Goal: Transaction & Acquisition: Purchase product/service

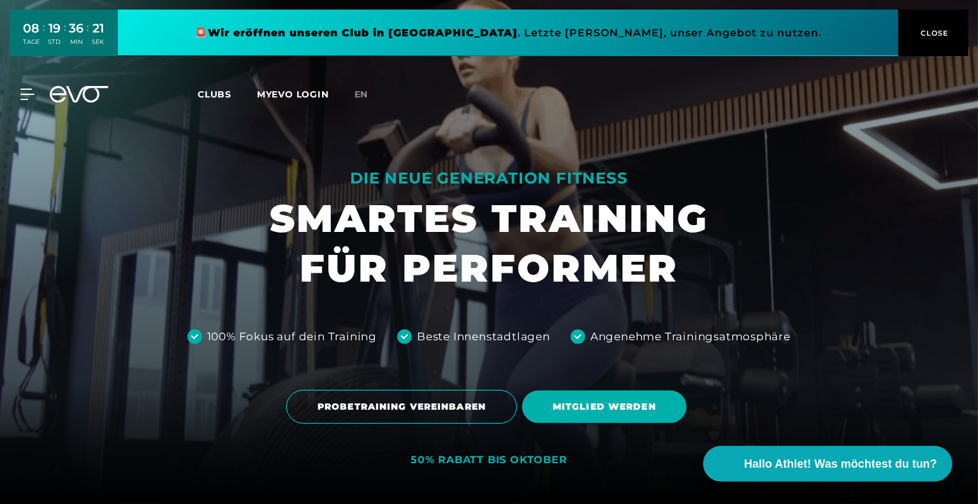
click at [714, 30] on link at bounding box center [508, 33] width 780 height 47
click at [29, 94] on icon at bounding box center [29, 94] width 18 height 11
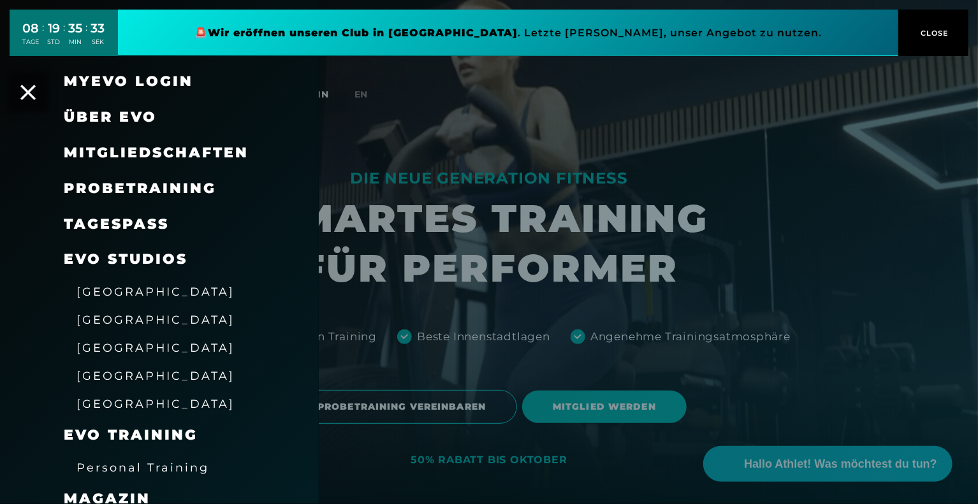
click at [160, 152] on span "Mitgliedschaften" at bounding box center [156, 152] width 185 height 17
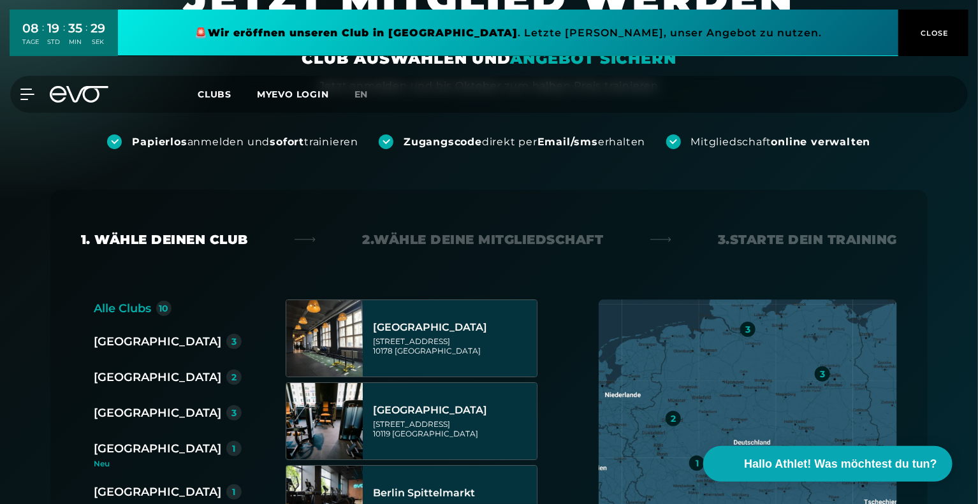
scroll to position [96, 0]
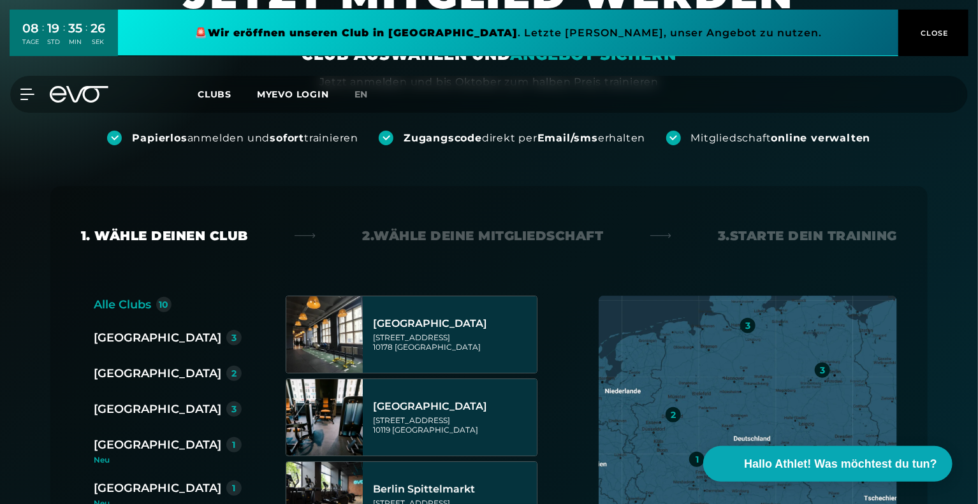
click at [117, 404] on div "[GEOGRAPHIC_DATA]" at bounding box center [158, 409] width 128 height 18
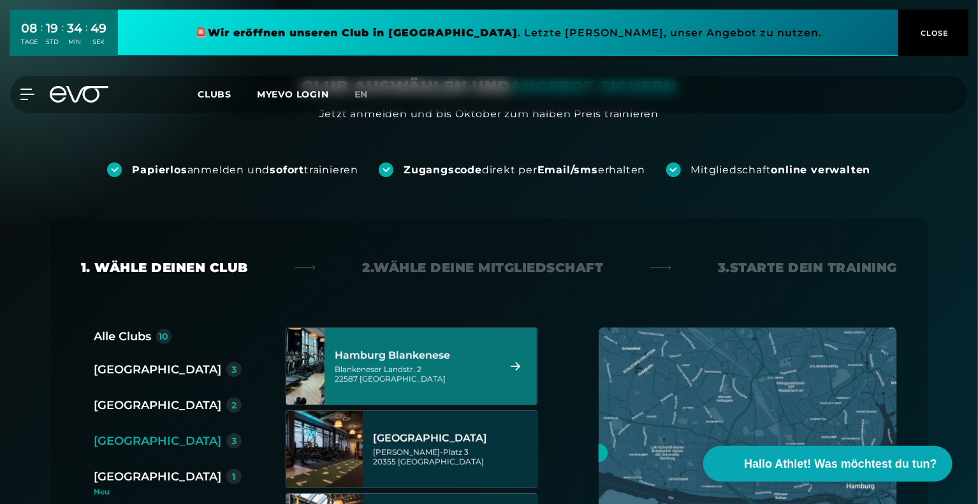
scroll to position [115, 0]
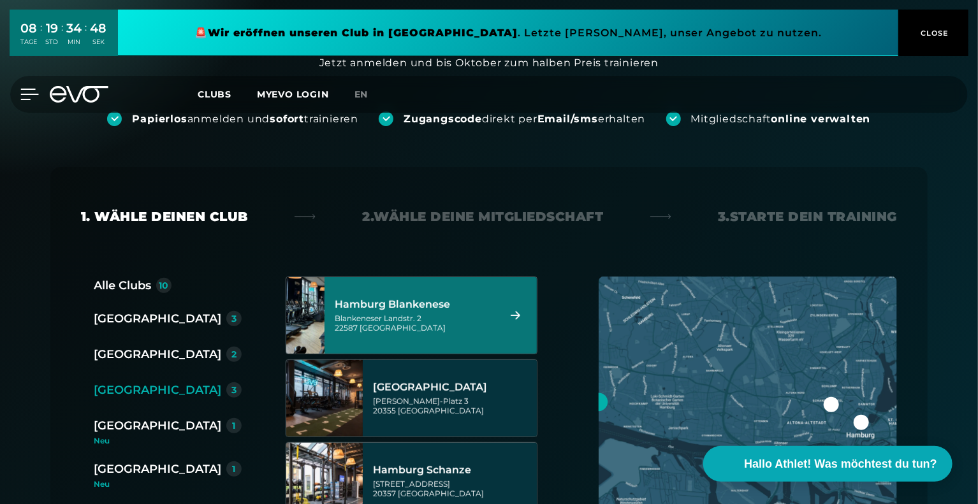
click at [34, 91] on icon at bounding box center [29, 94] width 18 height 11
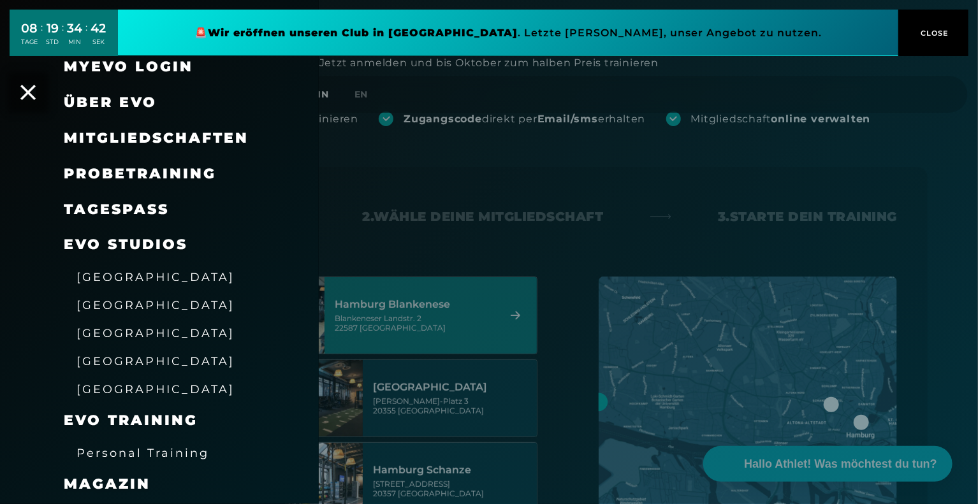
scroll to position [0, 0]
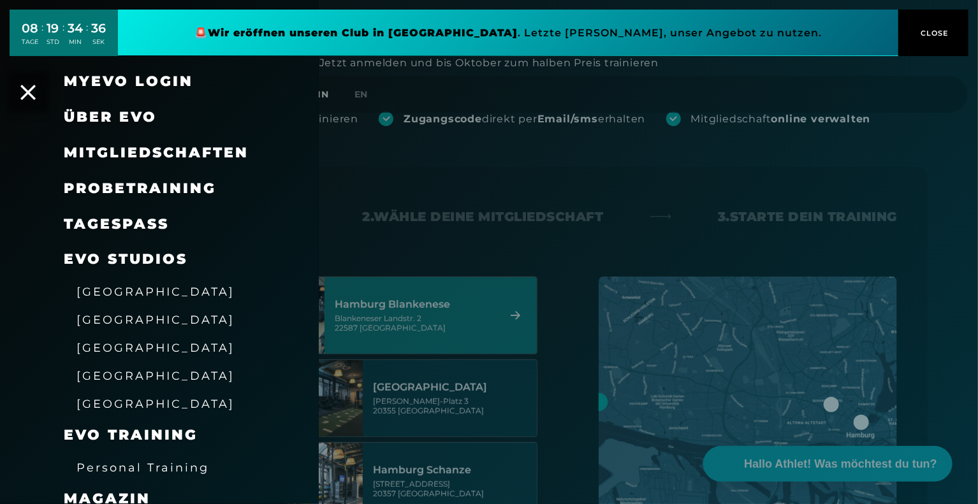
click at [183, 153] on span "Mitgliedschaften" at bounding box center [156, 152] width 185 height 17
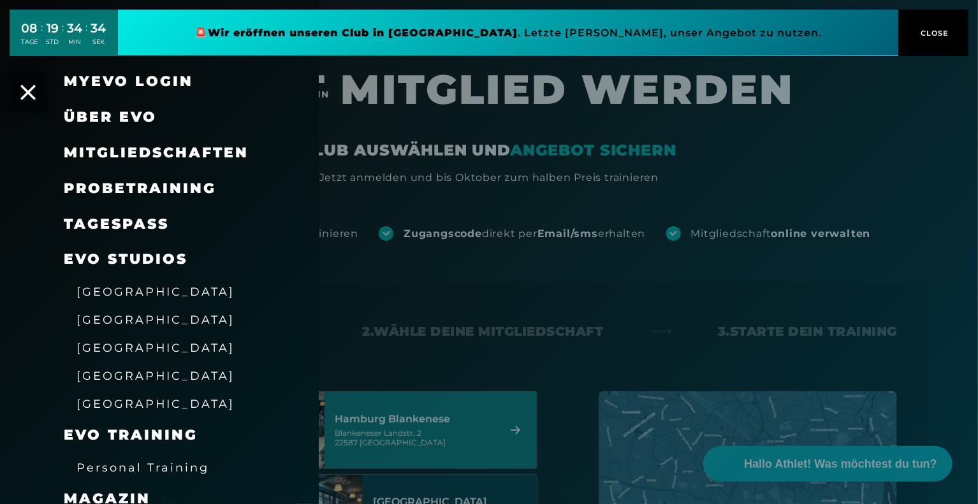
click at [460, 201] on div at bounding box center [489, 252] width 978 height 504
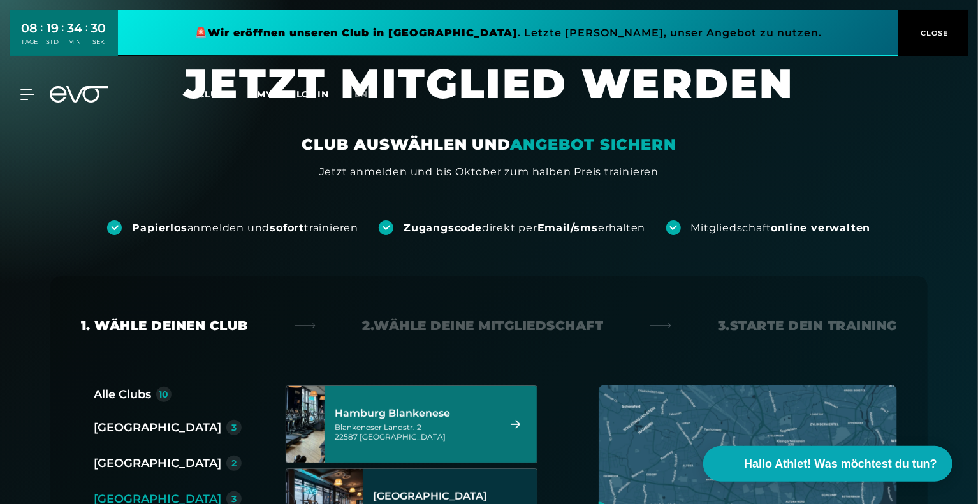
scroll to position [5, 0]
click at [537, 33] on link at bounding box center [508, 33] width 780 height 47
click at [26, 93] on icon at bounding box center [29, 94] width 18 height 11
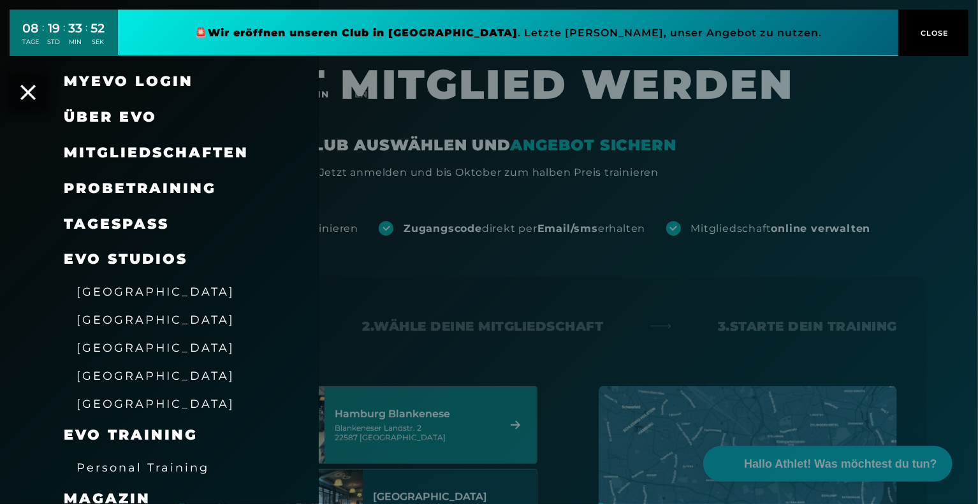
click at [106, 115] on span "Über EVO" at bounding box center [110, 116] width 93 height 17
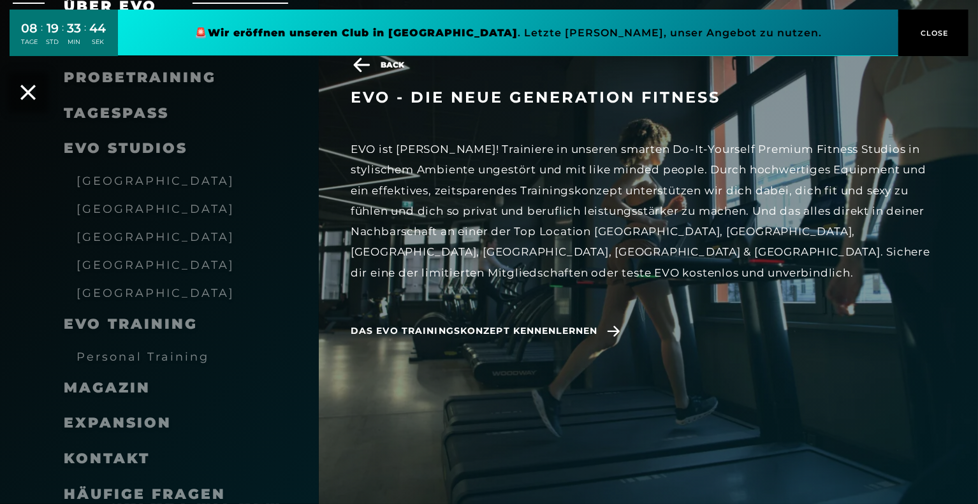
scroll to position [157, 0]
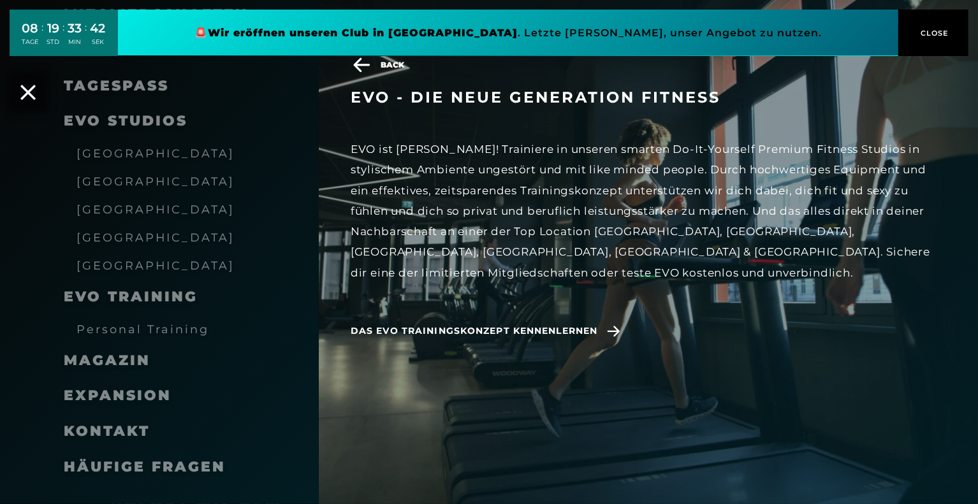
click at [119, 211] on span "[GEOGRAPHIC_DATA]" at bounding box center [156, 209] width 158 height 13
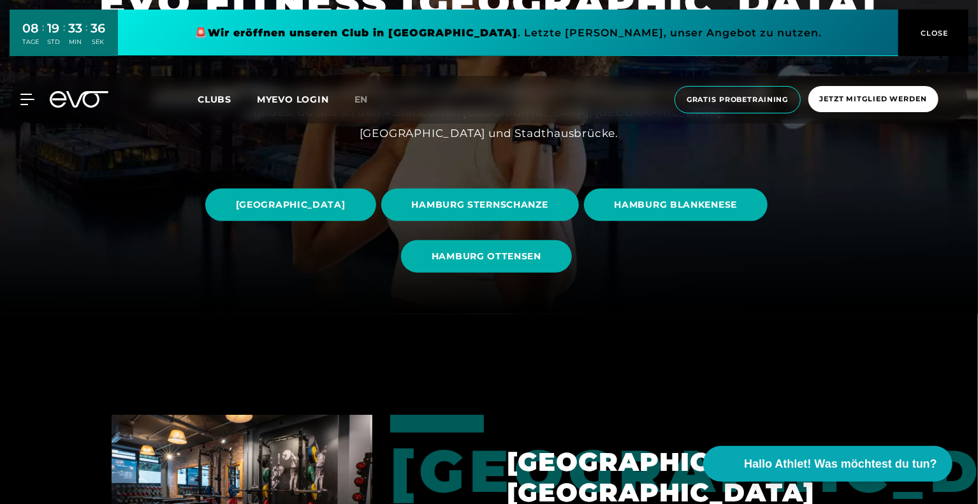
scroll to position [191, 0]
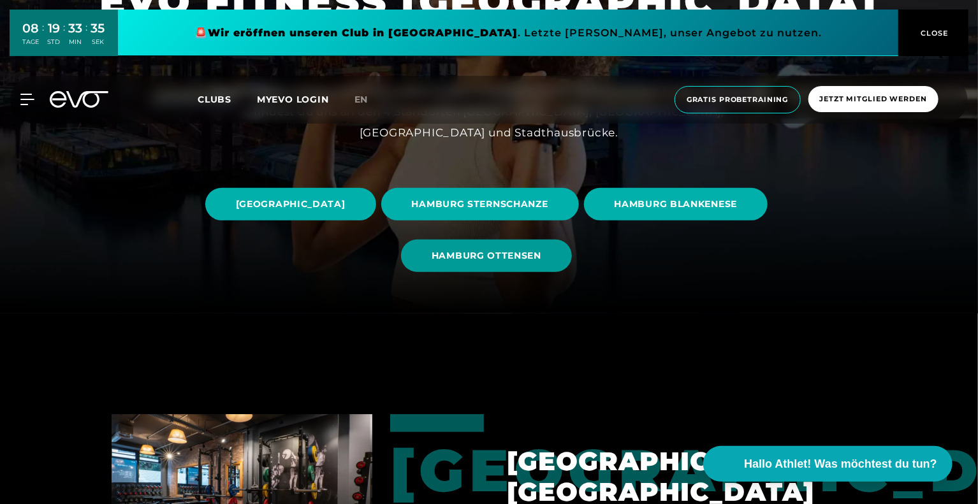
click at [541, 256] on span "HAMBURG OTTENSEN" at bounding box center [487, 255] width 110 height 13
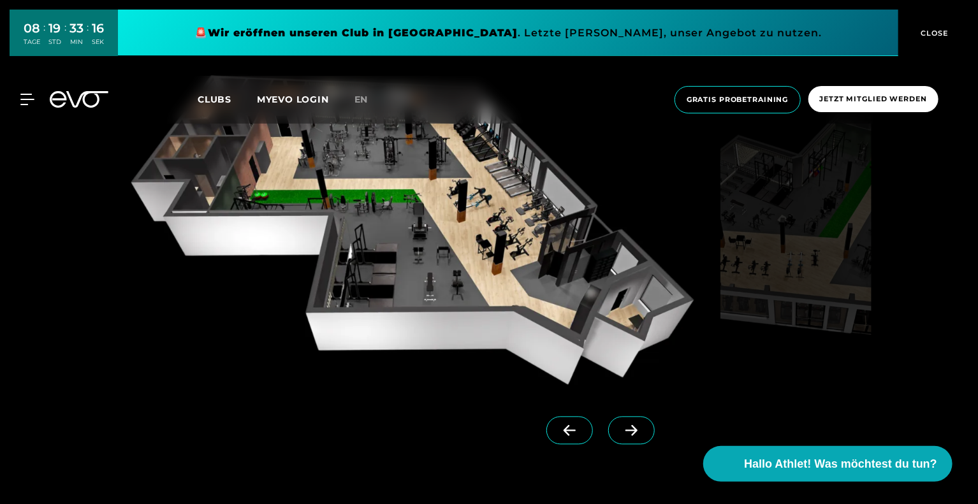
scroll to position [1168, 0]
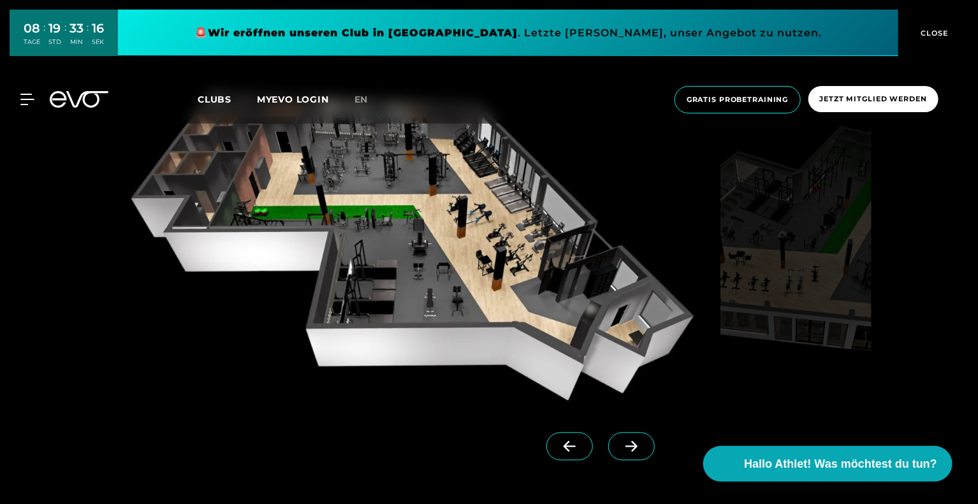
click at [620, 448] on icon at bounding box center [631, 446] width 22 height 11
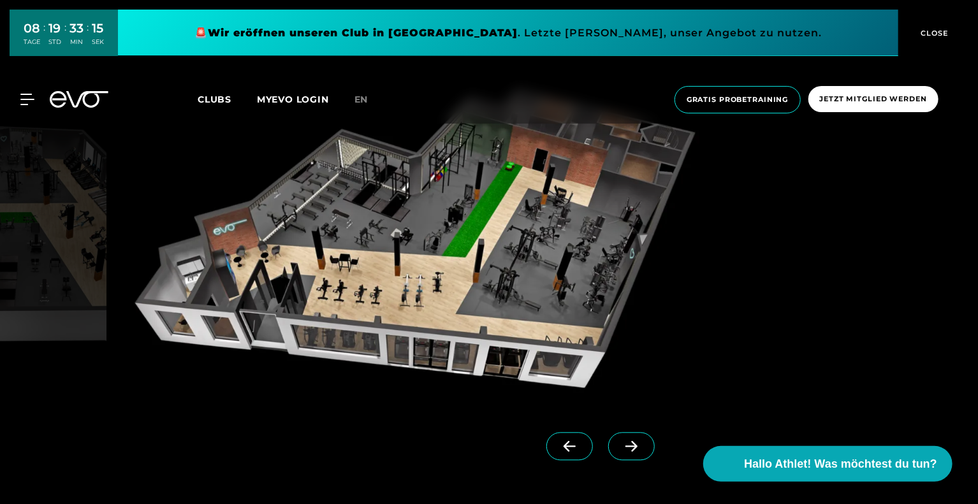
click at [620, 448] on icon at bounding box center [631, 446] width 22 height 11
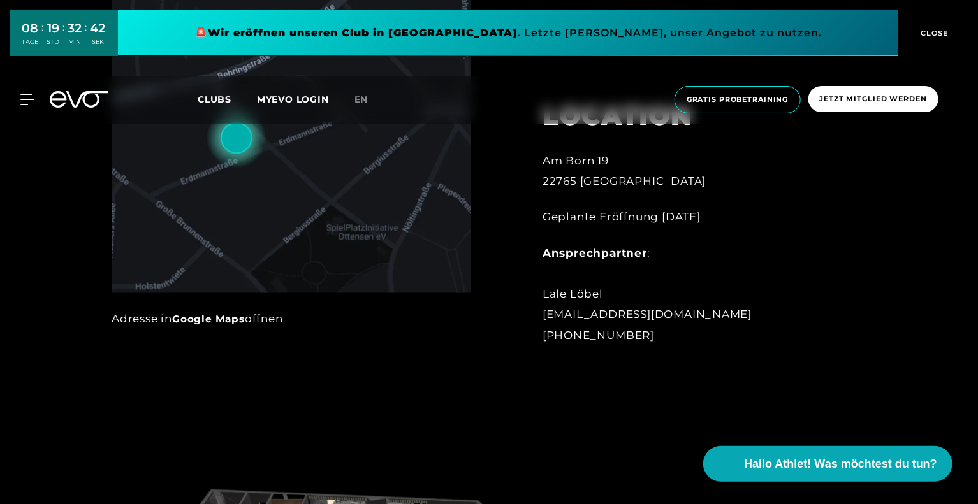
scroll to position [765, 0]
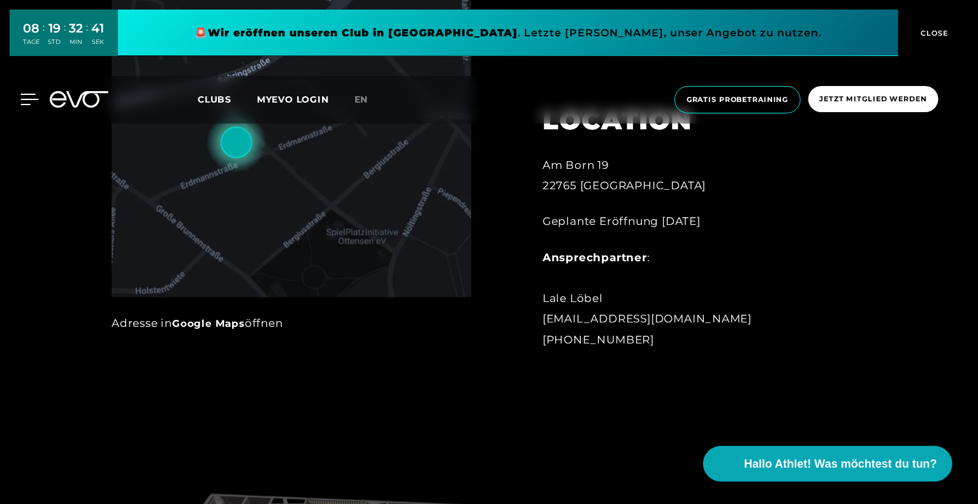
click at [26, 98] on icon at bounding box center [29, 99] width 18 height 11
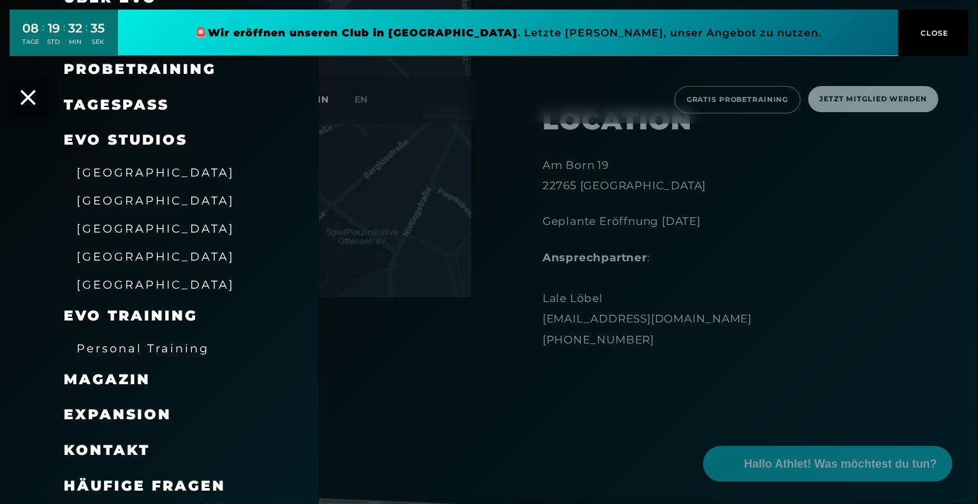
scroll to position [0, 0]
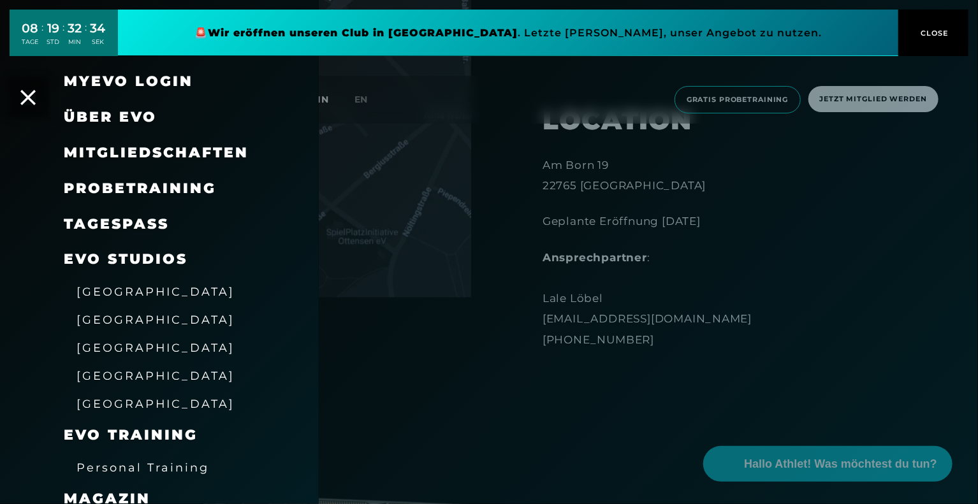
click at [142, 114] on span "Über EVO" at bounding box center [110, 116] width 93 height 17
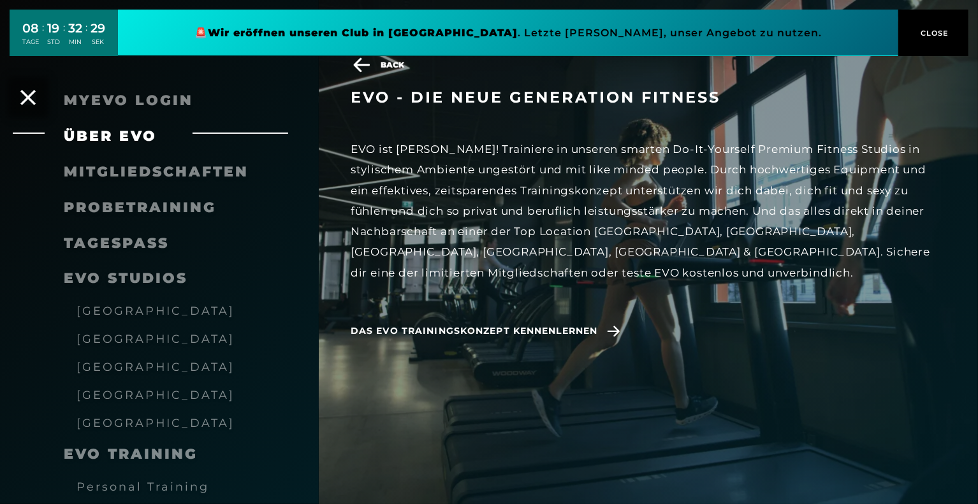
scroll to position [1135, 0]
click at [156, 170] on span "Mitgliedschaften" at bounding box center [156, 171] width 185 height 17
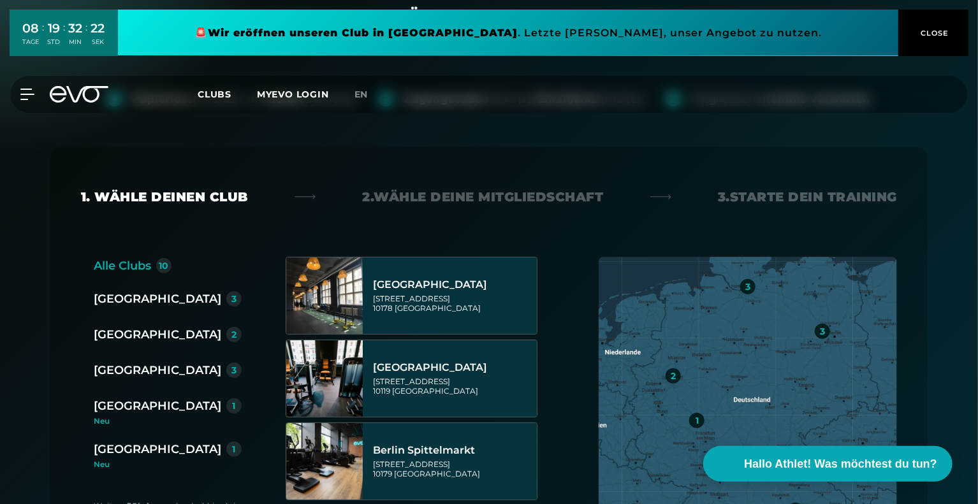
scroll to position [138, 0]
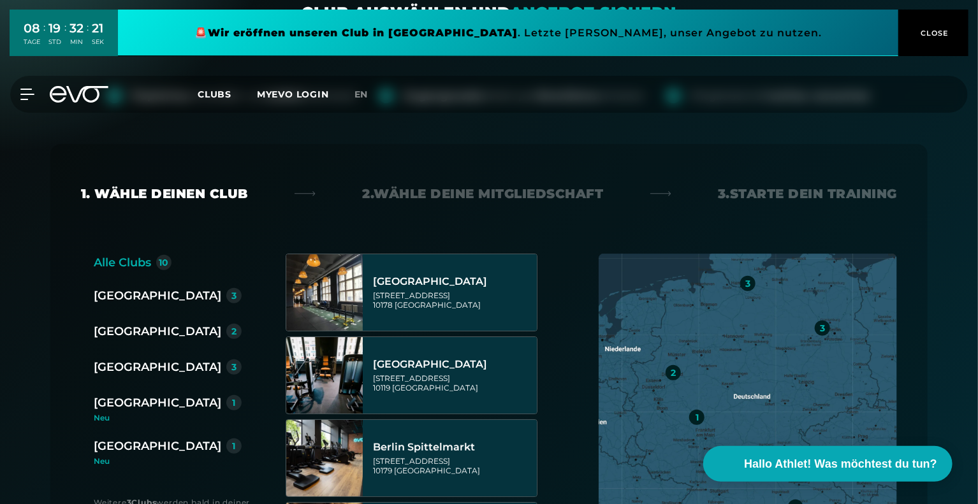
click at [128, 374] on div "[GEOGRAPHIC_DATA]" at bounding box center [158, 367] width 128 height 18
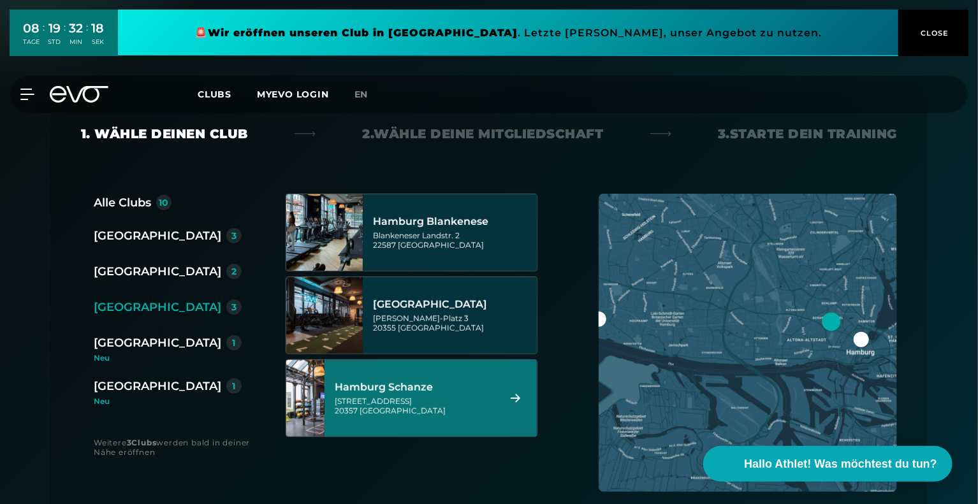
scroll to position [224, 0]
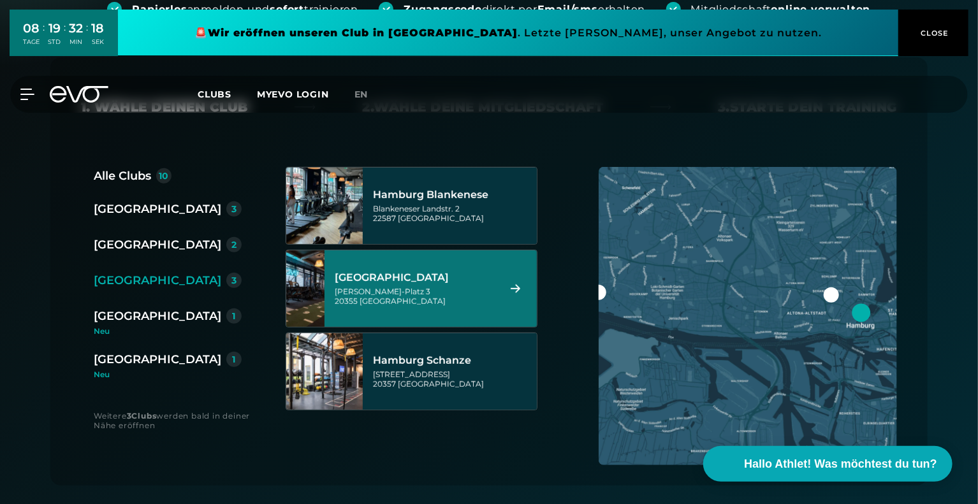
click at [470, 299] on div "[PERSON_NAME]-Platz 3 20355 [GEOGRAPHIC_DATA]" at bounding box center [415, 296] width 160 height 19
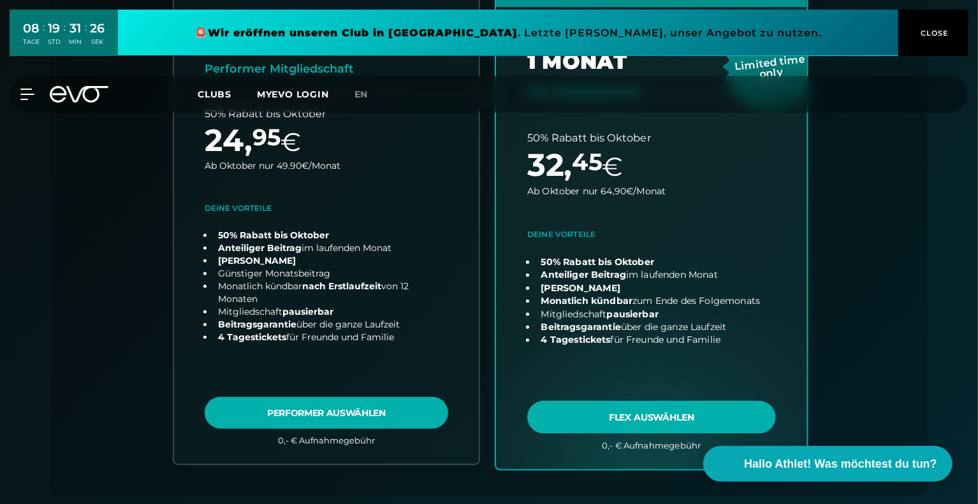
scroll to position [409, 0]
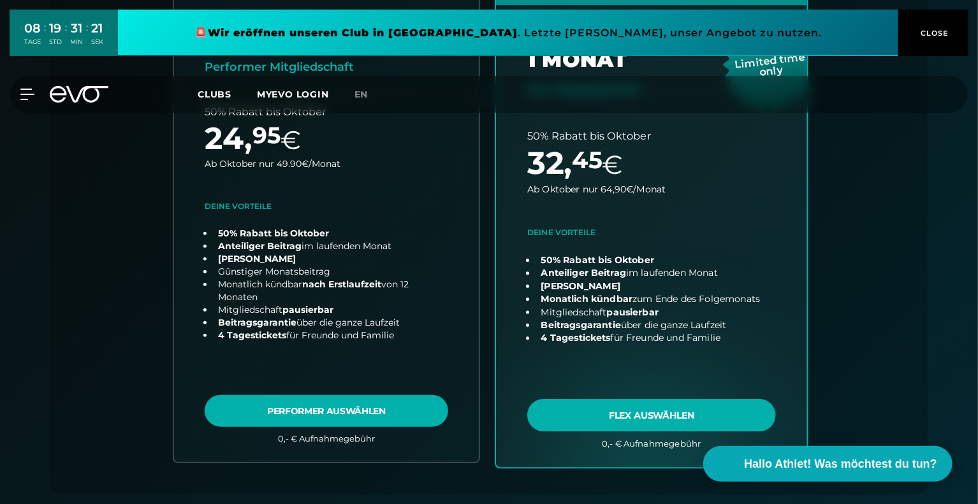
click at [630, 410] on link "choose plan" at bounding box center [651, 222] width 311 height 489
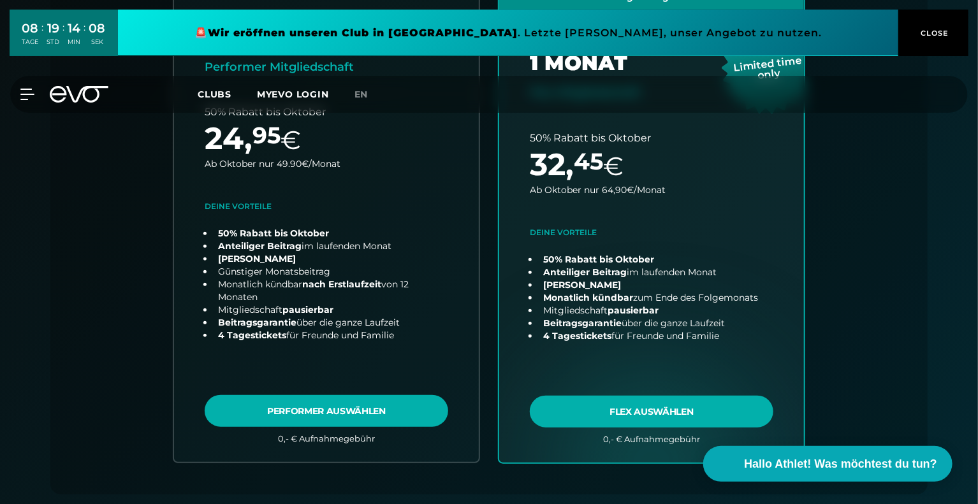
click at [26, 87] on div "MyEVO Login Über EVO Mitgliedschaften Probetraining TAGESPASS EVO Studios [GEOG…" at bounding box center [489, 94] width 973 height 37
click at [26, 95] on icon at bounding box center [29, 94] width 18 height 11
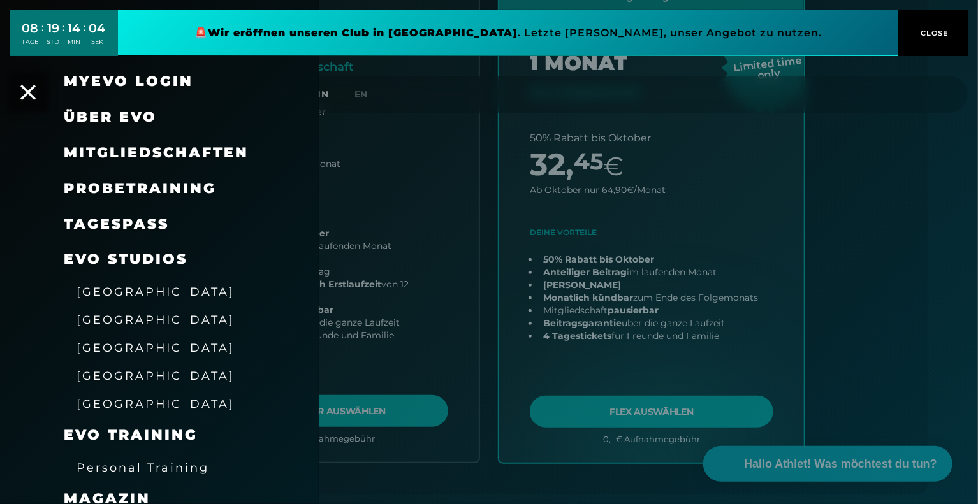
click at [134, 159] on span "Mitgliedschaften" at bounding box center [156, 152] width 185 height 17
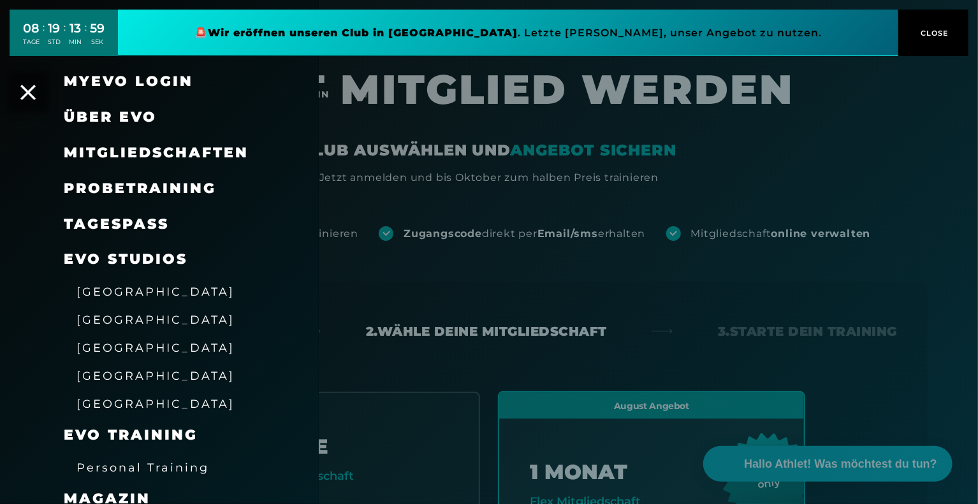
click at [104, 349] on span "[GEOGRAPHIC_DATA]" at bounding box center [156, 347] width 158 height 13
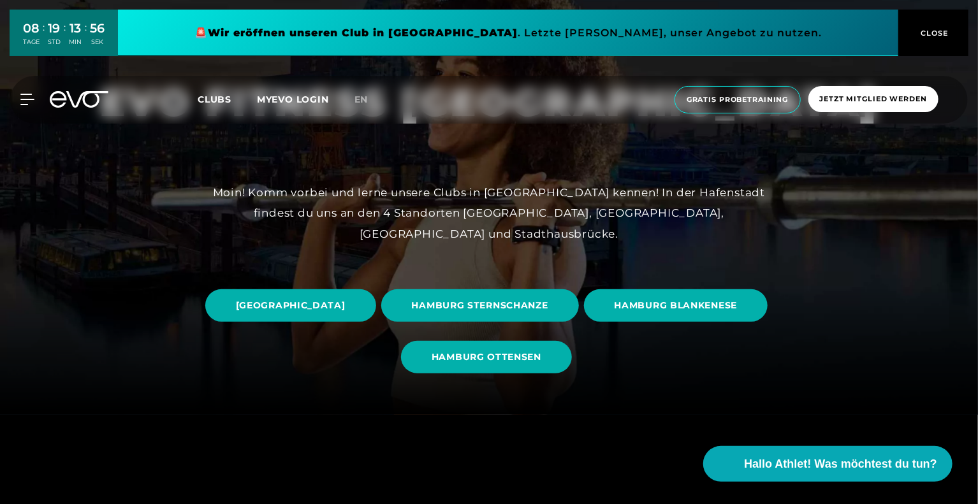
scroll to position [89, 0]
click at [346, 302] on span "[GEOGRAPHIC_DATA]" at bounding box center [291, 305] width 110 height 13
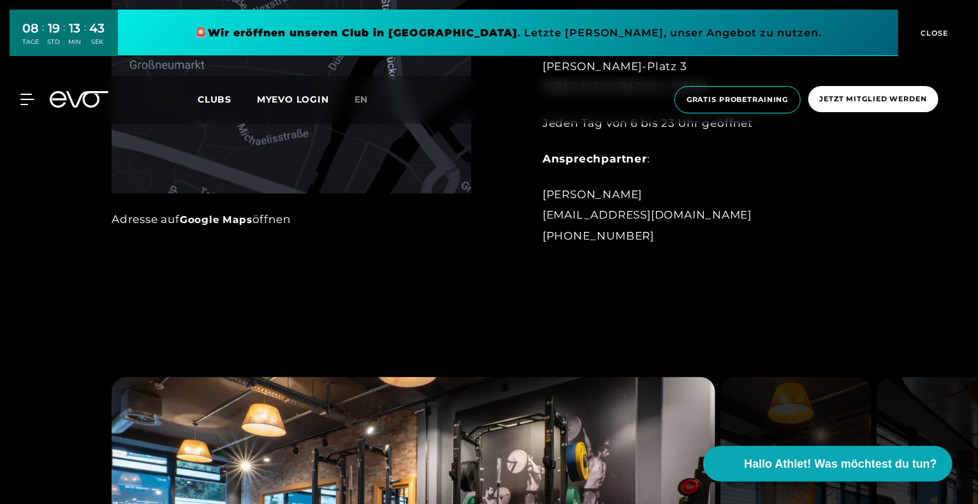
scroll to position [868, 0]
